Goal: Navigation & Orientation: Find specific page/section

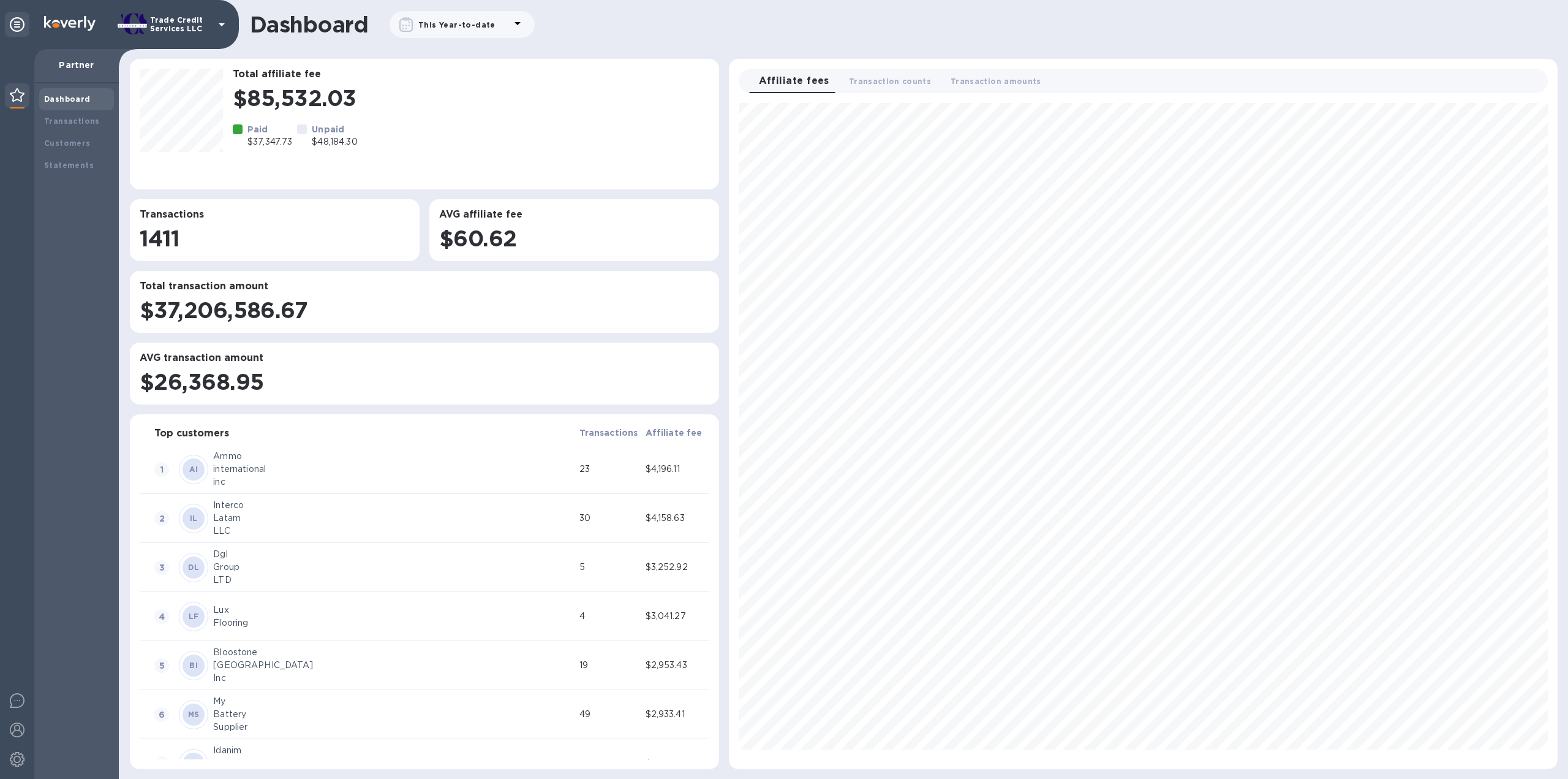
scroll to position [656, 818]
click at [94, 117] on div "Transactions" at bounding box center [76, 121] width 65 height 12
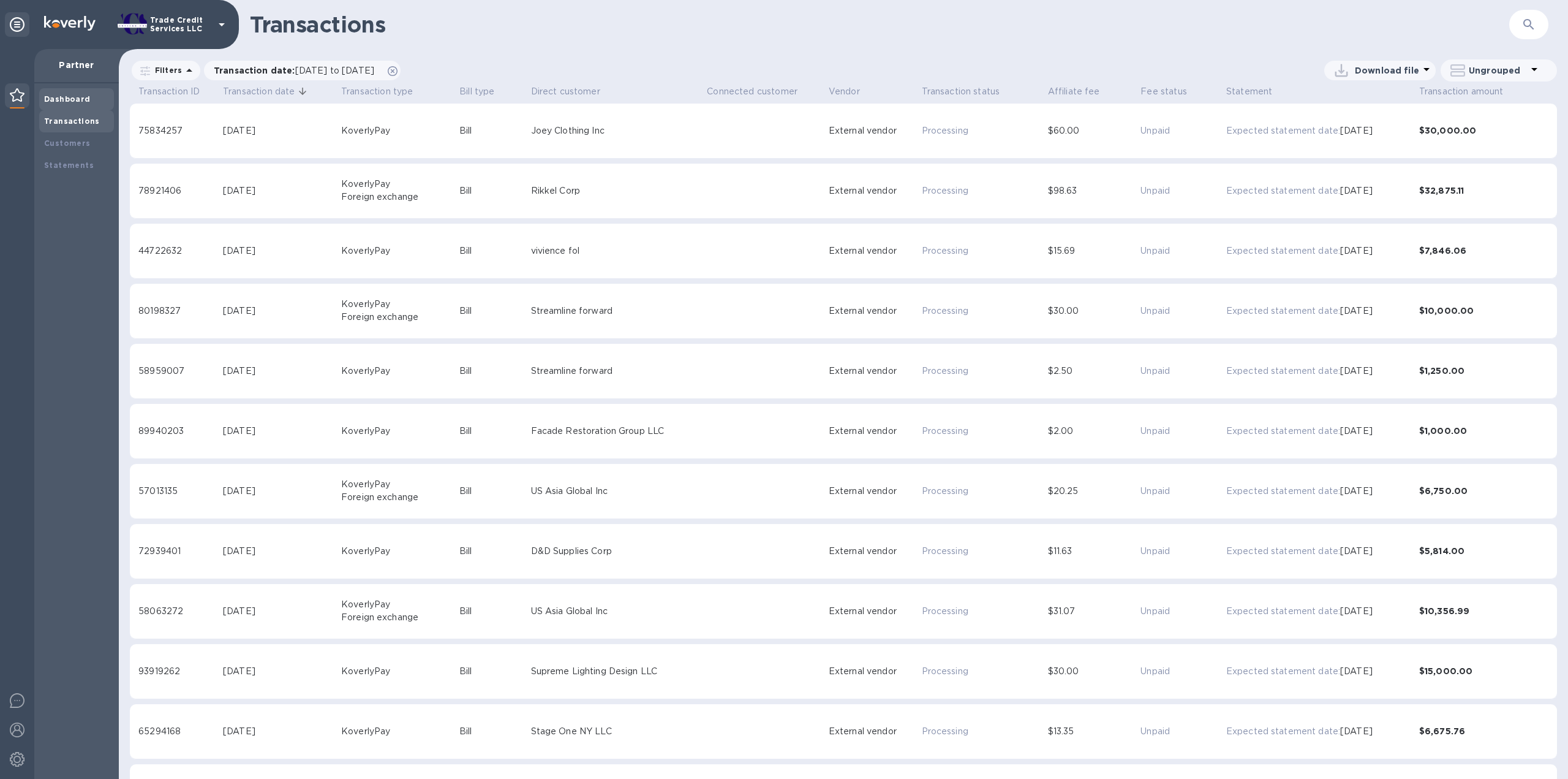
click at [90, 96] on div "Dashboard" at bounding box center [76, 99] width 65 height 12
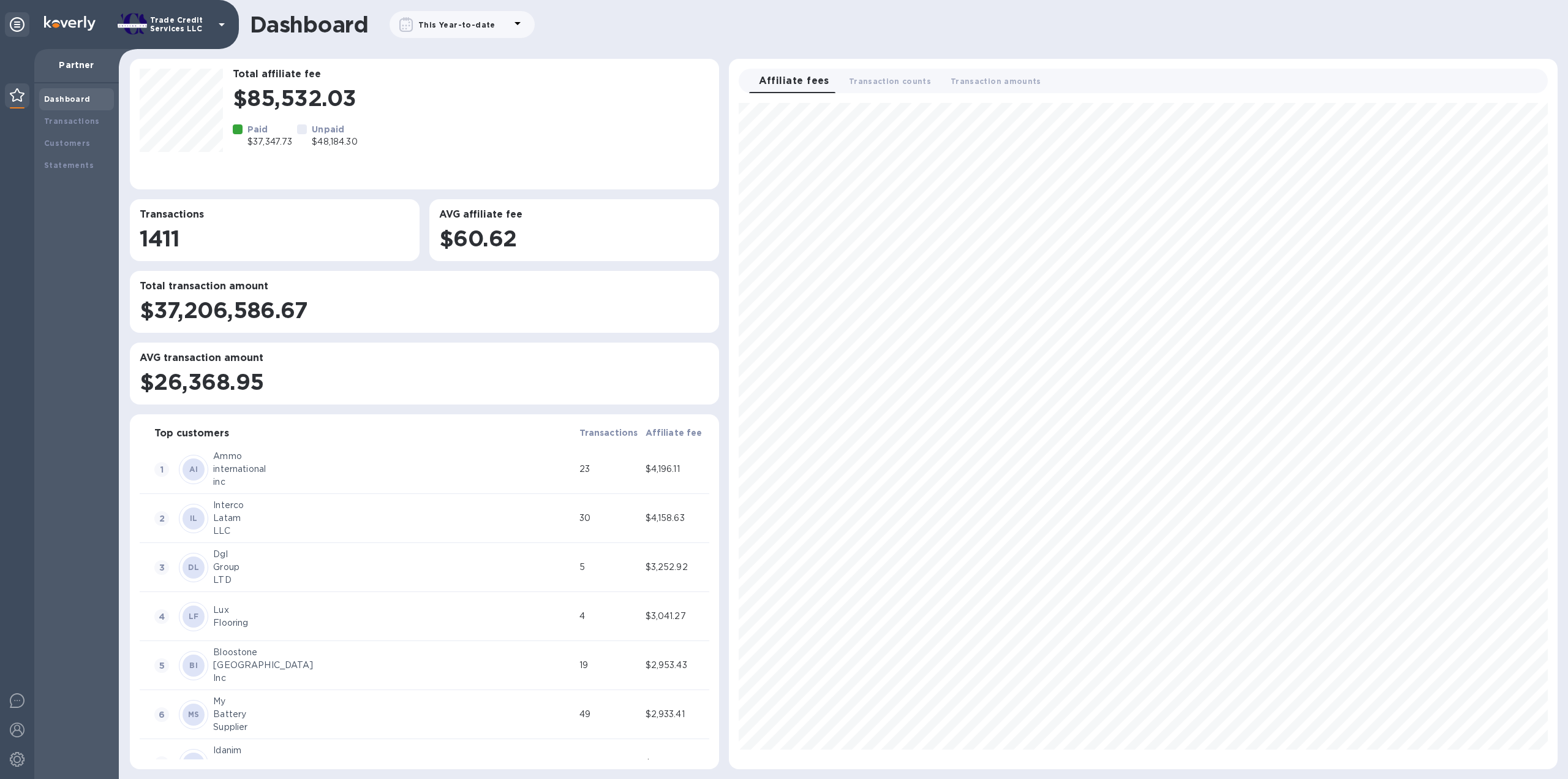
scroll to position [656, 818]
click at [60, 112] on div "Transactions" at bounding box center [77, 120] width 75 height 22
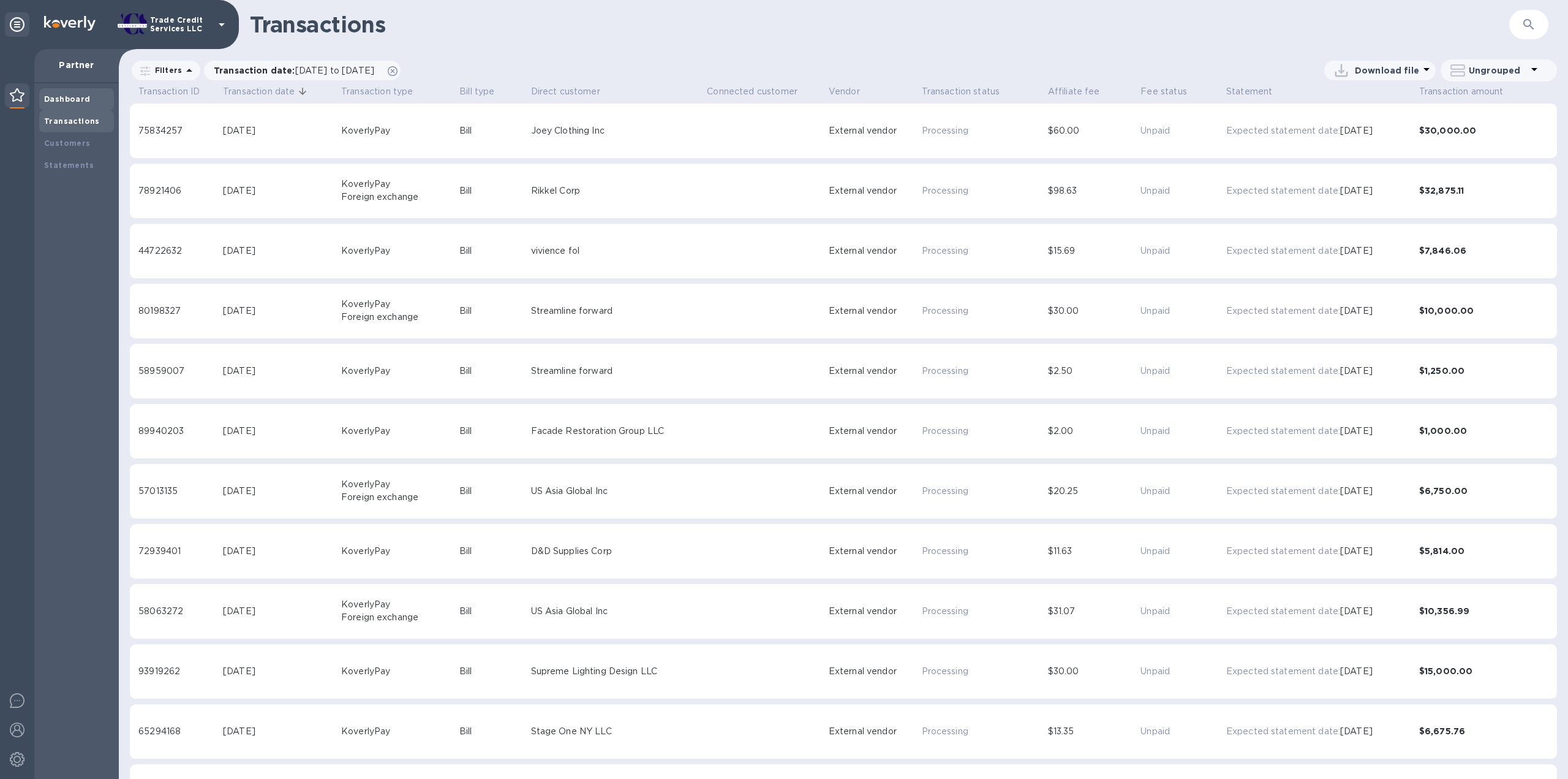
click at [62, 93] on div "Dashboard" at bounding box center [76, 99] width 65 height 12
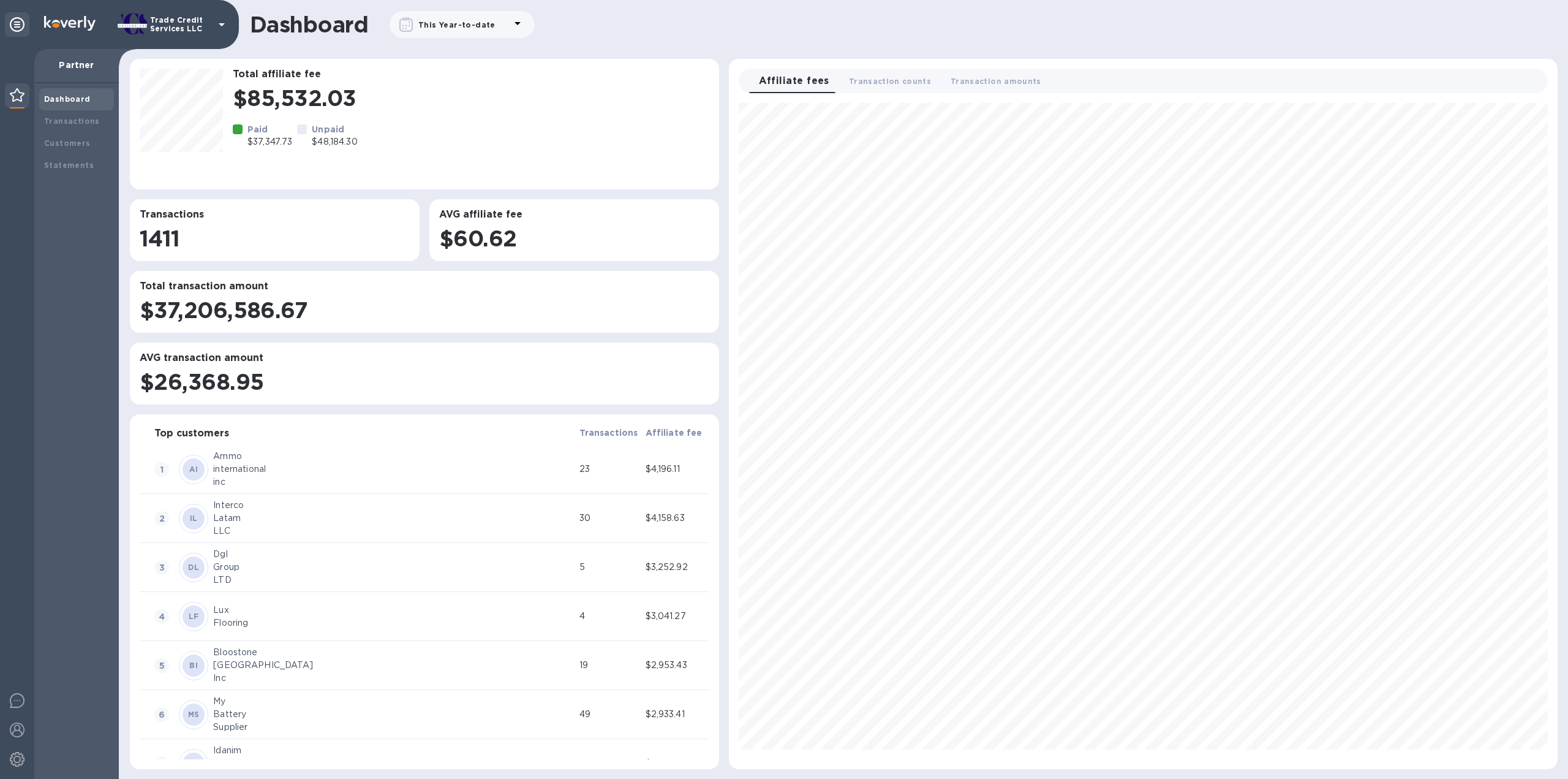
scroll to position [656, 818]
click at [47, 105] on div "Dashboard" at bounding box center [77, 99] width 75 height 22
drag, startPoint x: 54, startPoint y: 116, endPoint x: 57, endPoint y: 110, distance: 6.7
click at [54, 116] on div "Transactions" at bounding box center [76, 121] width 65 height 12
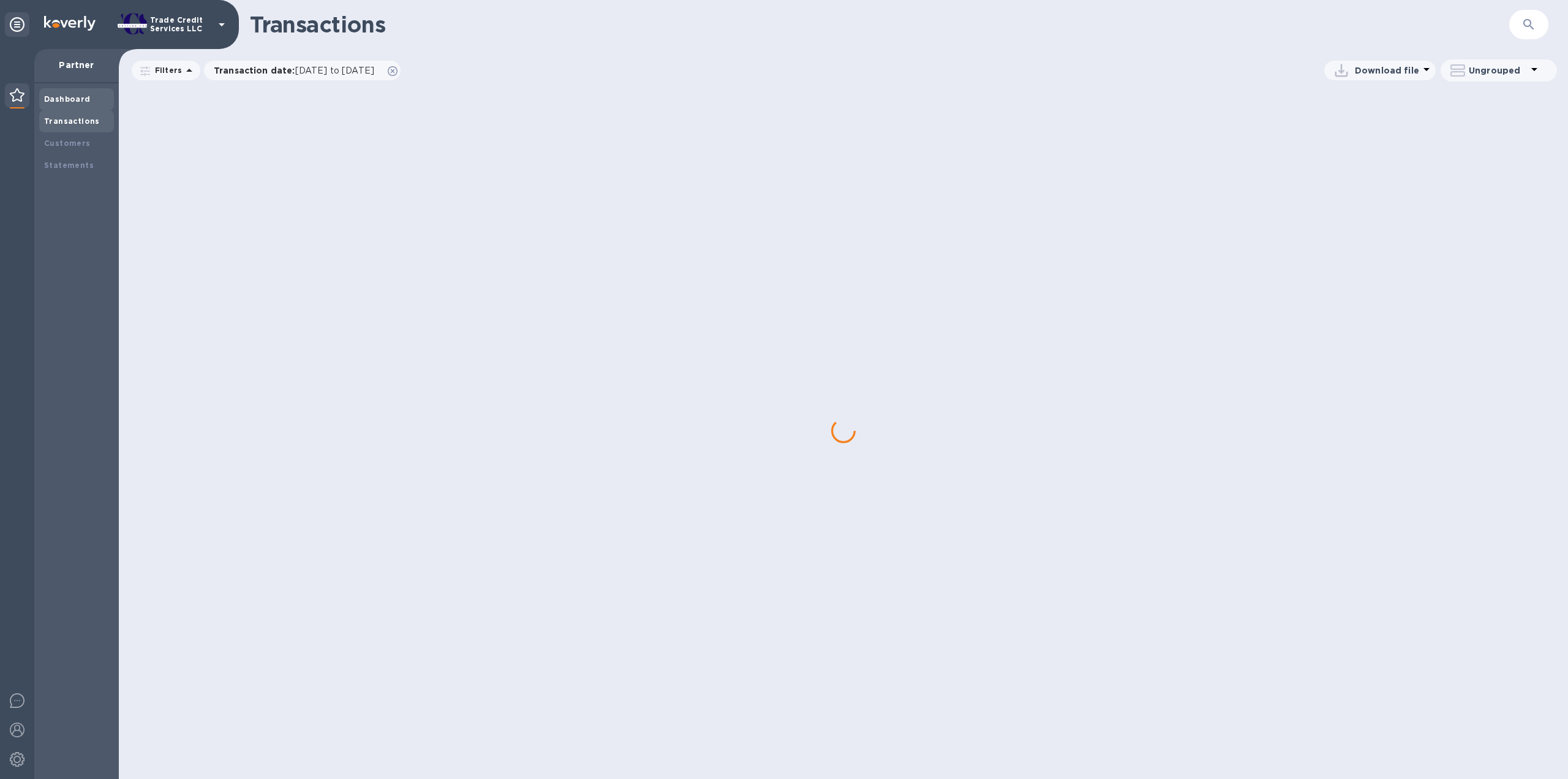
click at [59, 103] on div "Dashboard" at bounding box center [76, 99] width 65 height 12
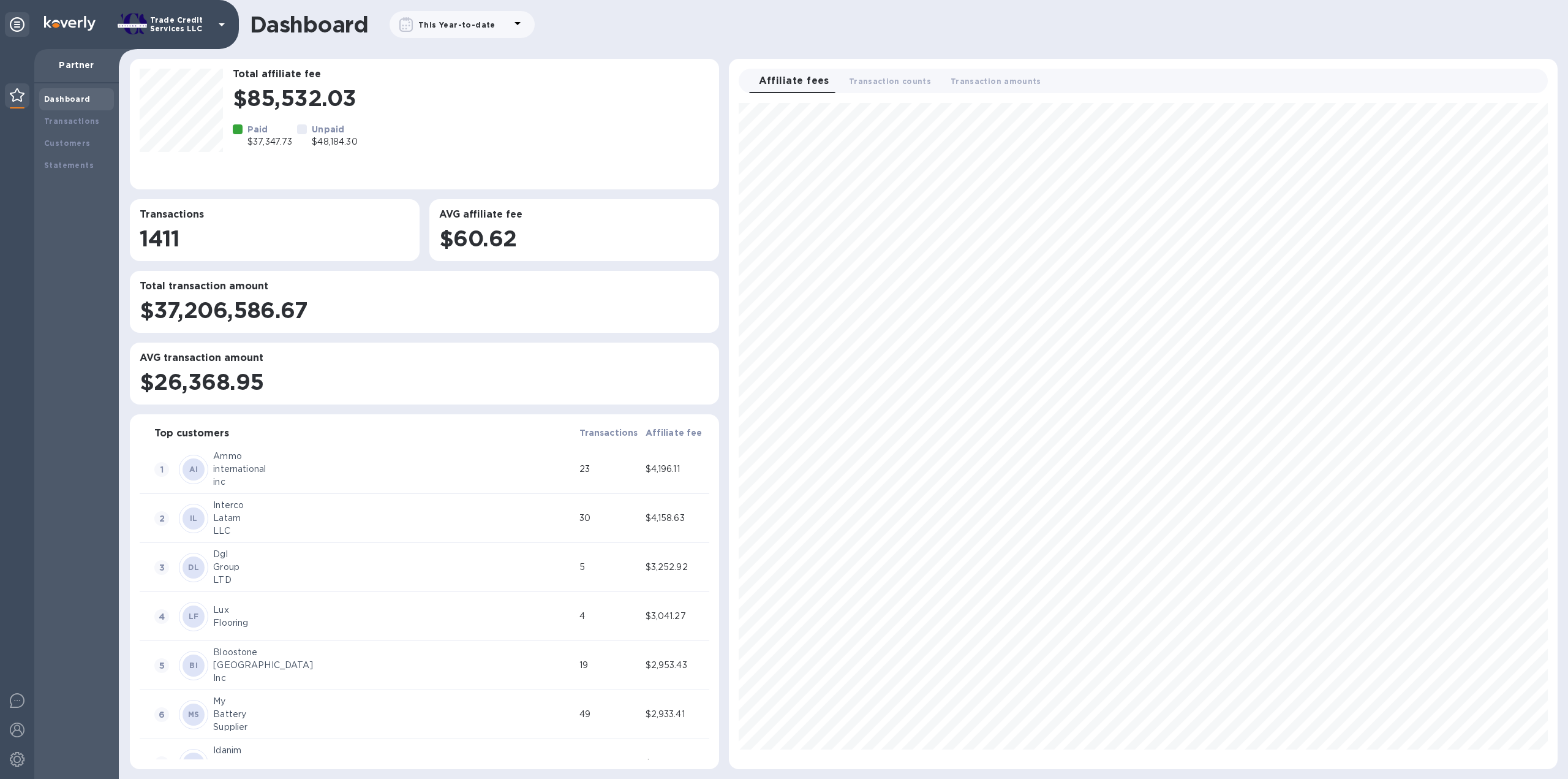
scroll to position [656, 818]
click at [47, 127] on div "Transactions" at bounding box center [76, 121] width 65 height 12
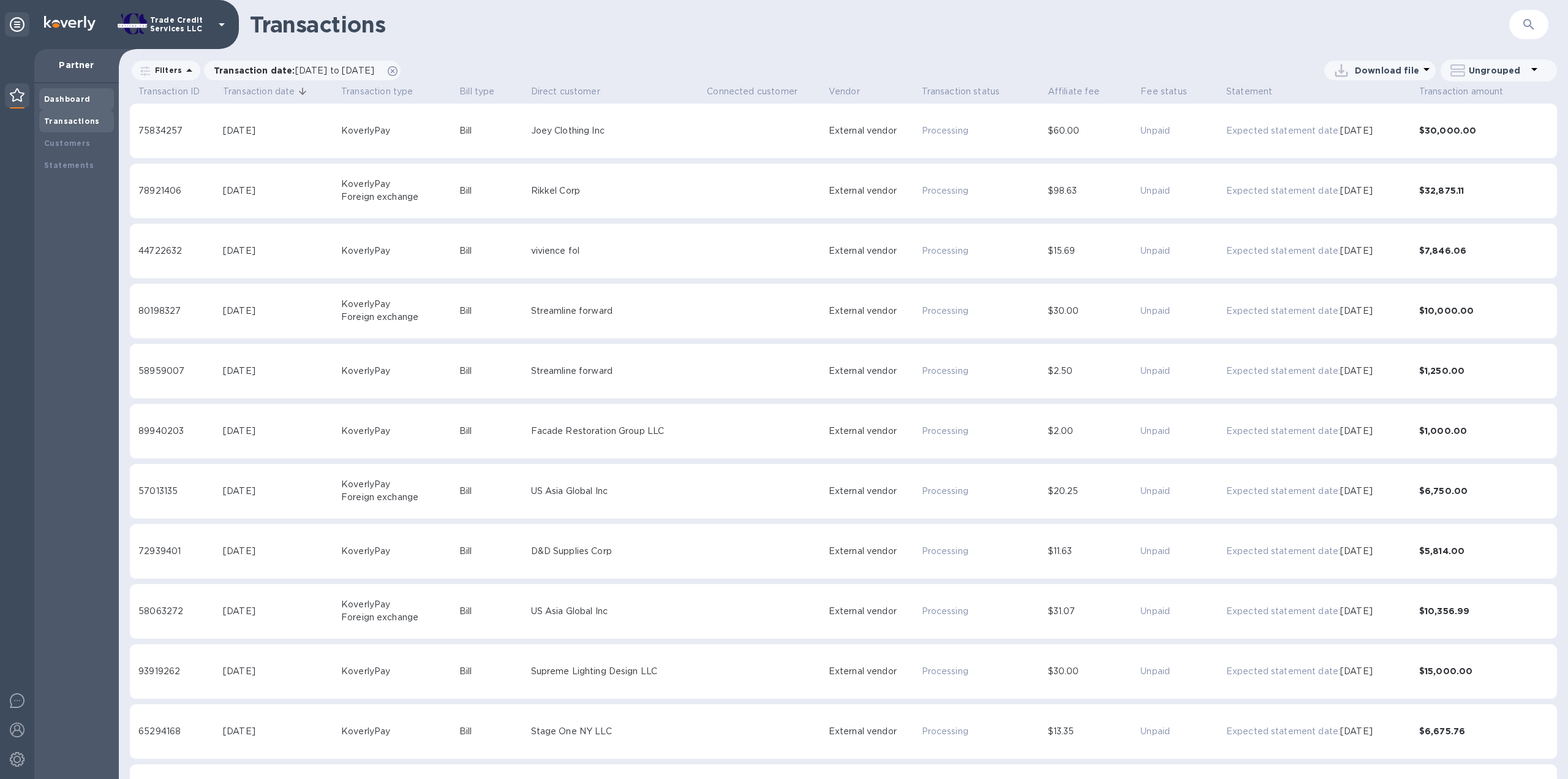
click at [68, 91] on div "Dashboard" at bounding box center [77, 99] width 75 height 22
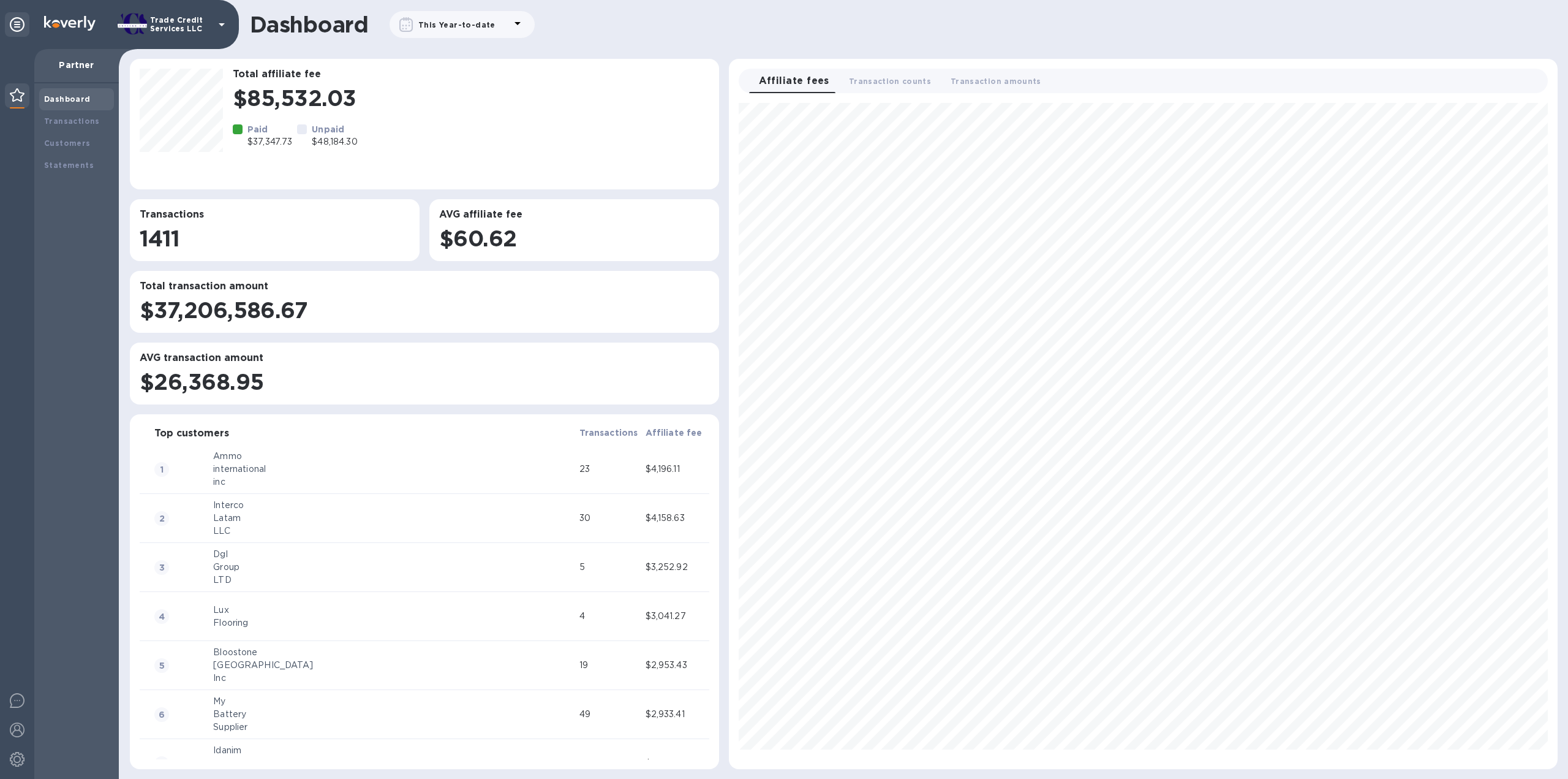
scroll to position [656, 818]
drag, startPoint x: 54, startPoint y: 114, endPoint x: 64, endPoint y: 100, distance: 17.2
click at [55, 112] on div "Transactions" at bounding box center [77, 120] width 75 height 22
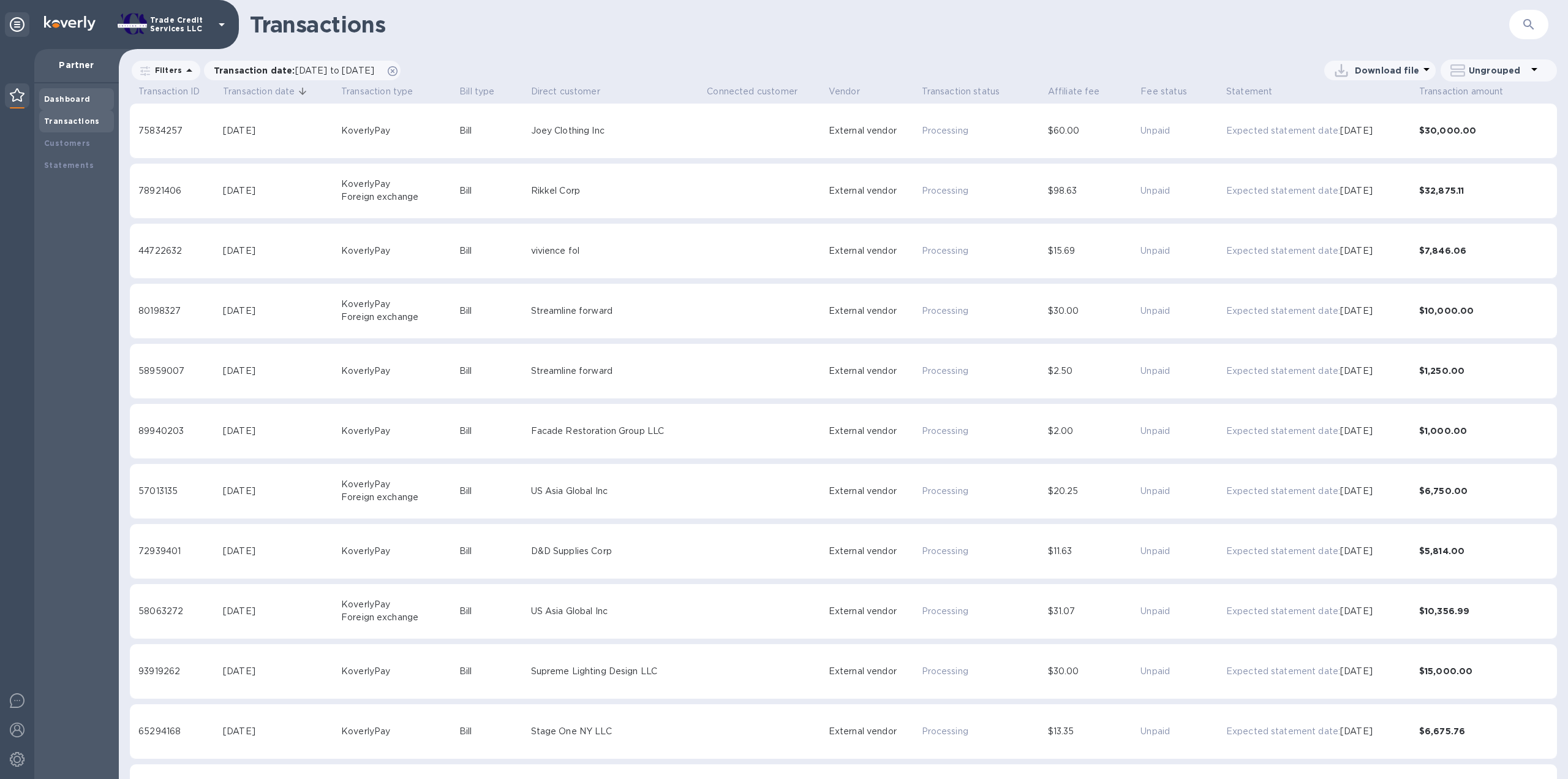
click at [68, 96] on b "Dashboard" at bounding box center [68, 99] width 47 height 9
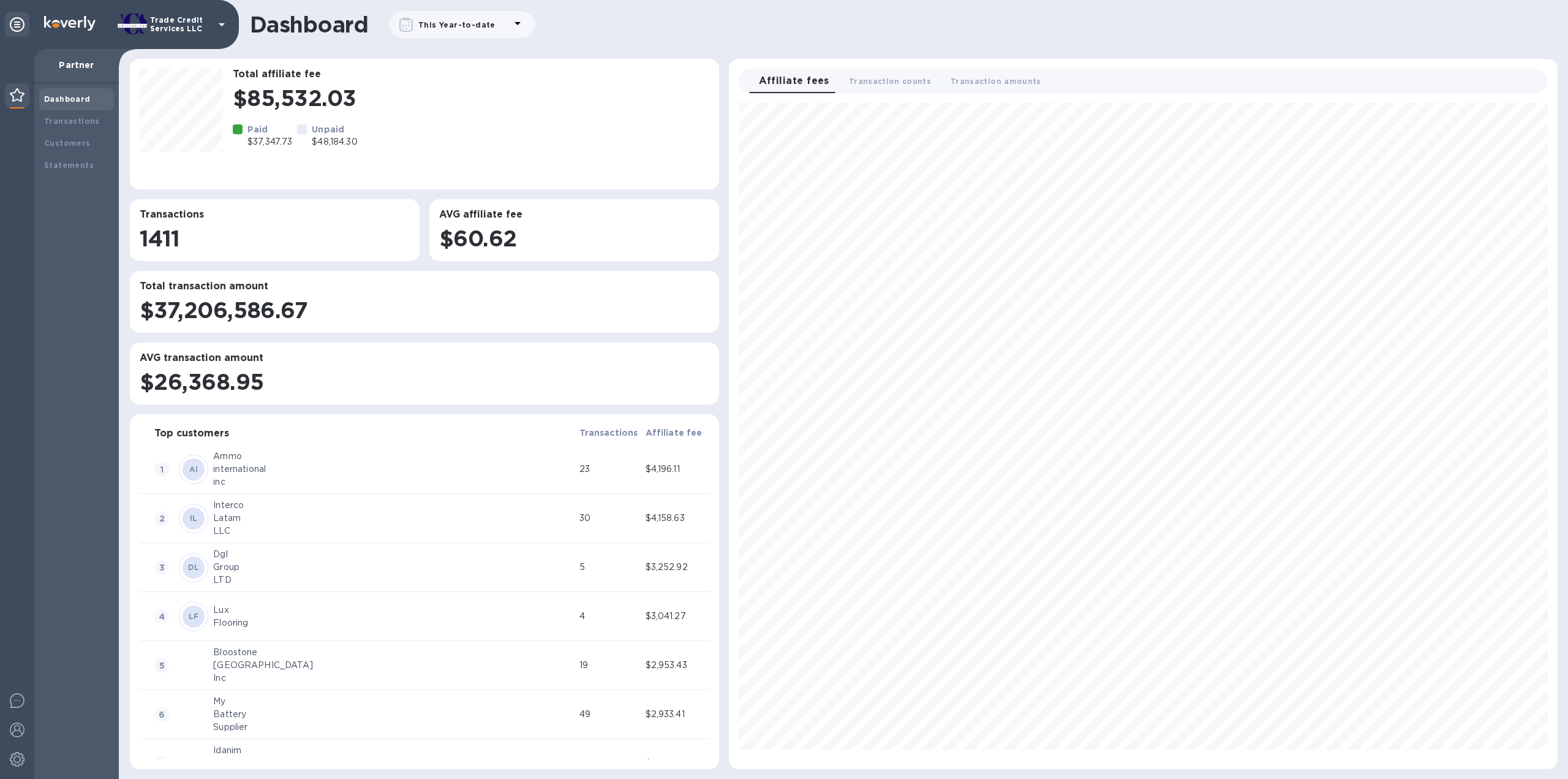
scroll to position [656, 818]
click at [39, 110] on div "Dashboard Transactions Customers Statements" at bounding box center [77, 132] width 75 height 88
click at [50, 116] on div "Transactions" at bounding box center [76, 121] width 65 height 12
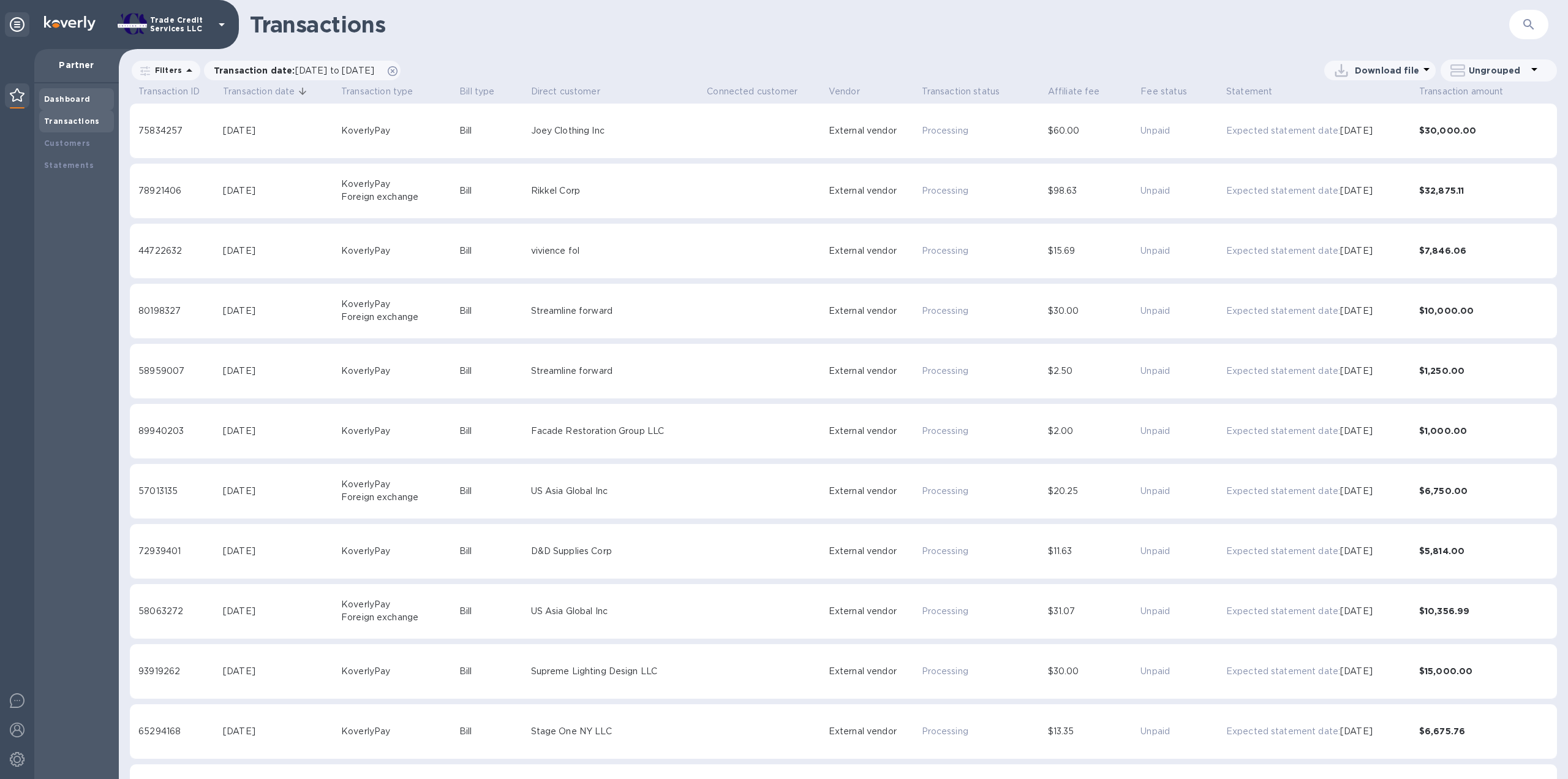
click at [57, 96] on b "Dashboard" at bounding box center [68, 99] width 47 height 9
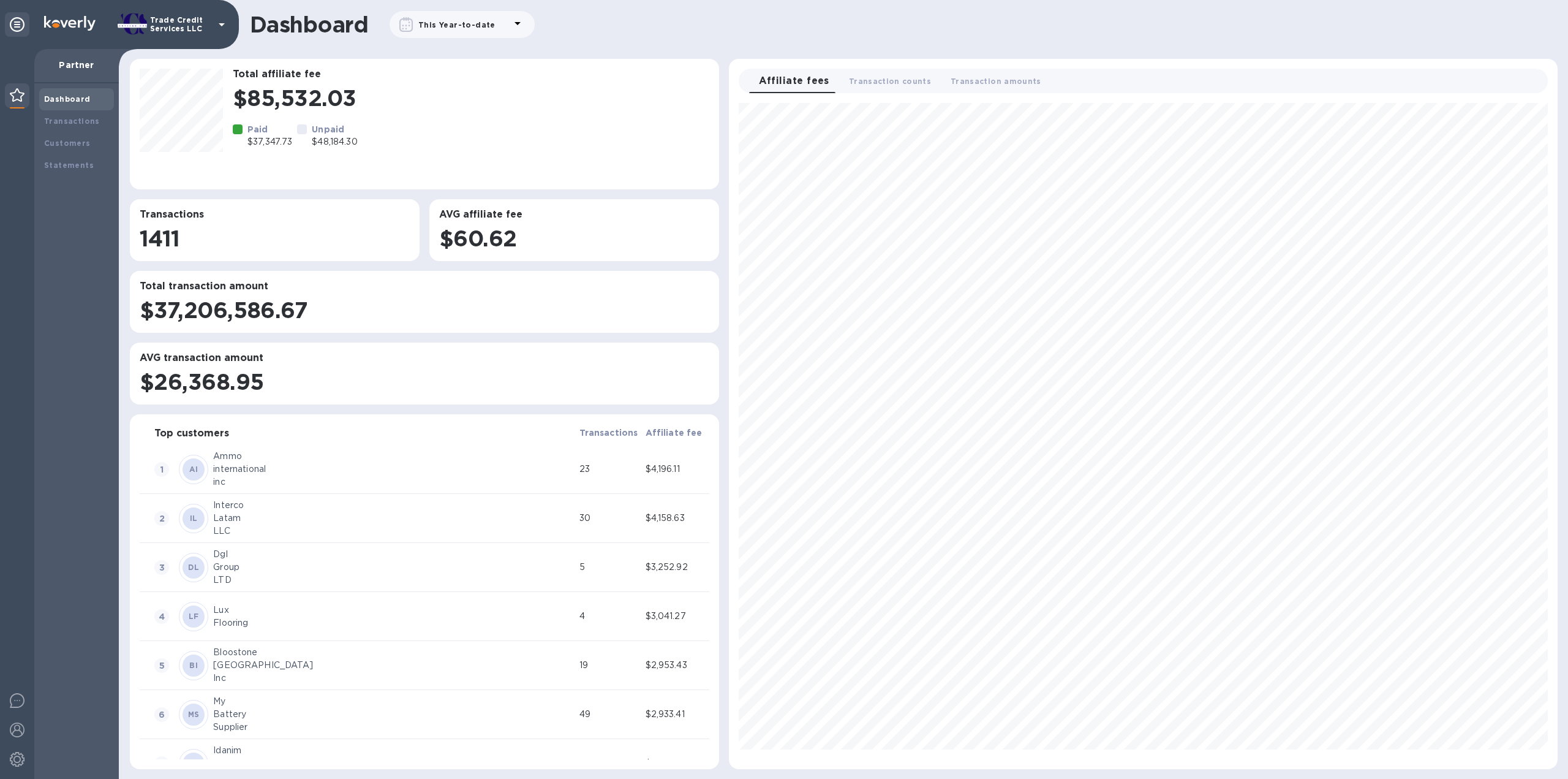
scroll to position [656, 818]
